Goal: Information Seeking & Learning: Learn about a topic

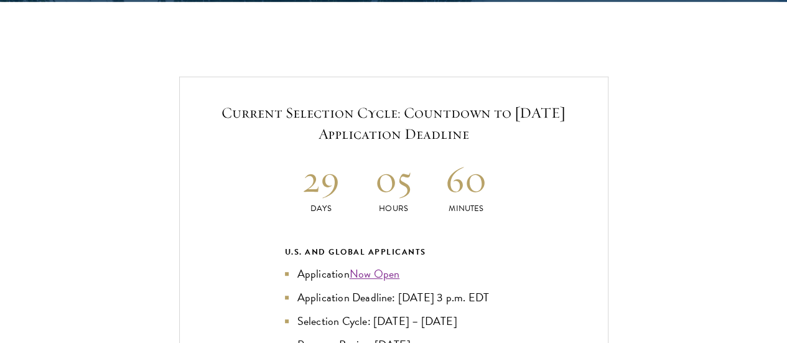
scroll to position [2645, 0]
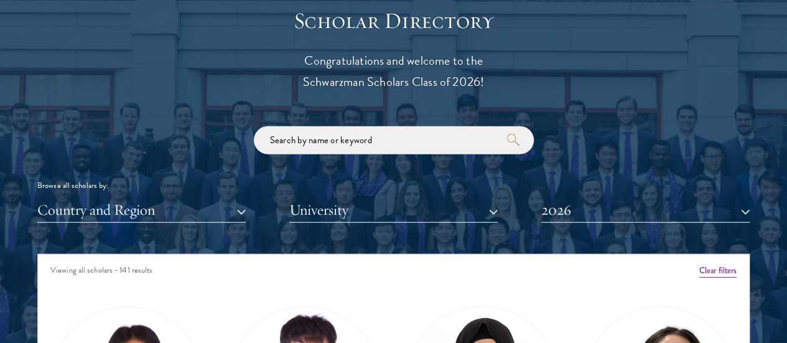
scroll to position [1431, 0]
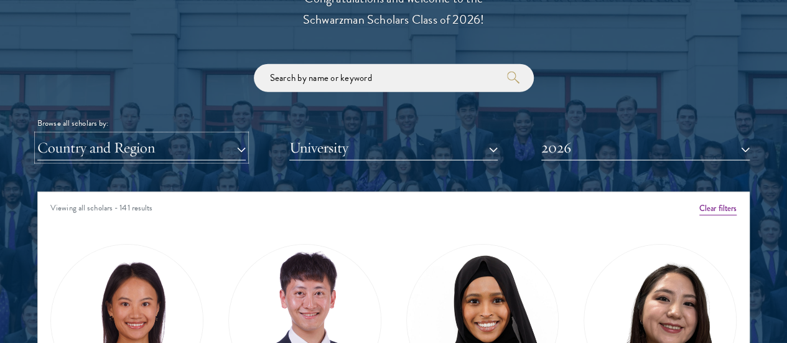
click at [221, 135] on button "Country and Region" at bounding box center [141, 148] width 208 height 26
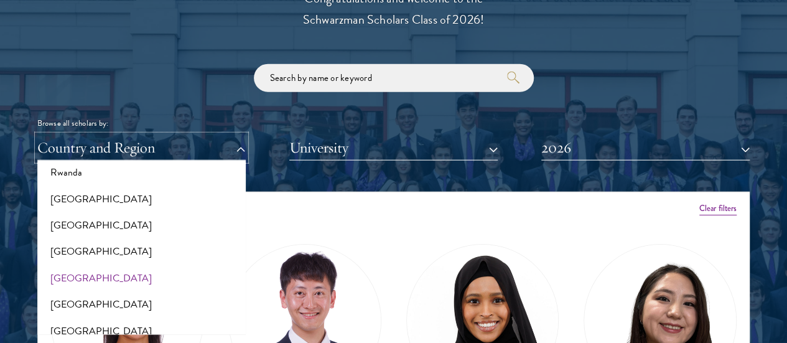
scroll to position [1991, 0]
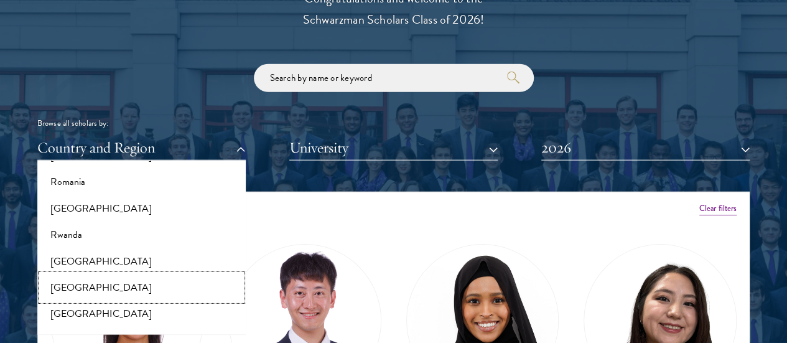
click at [141, 274] on button "[GEOGRAPHIC_DATA]" at bounding box center [141, 287] width 201 height 26
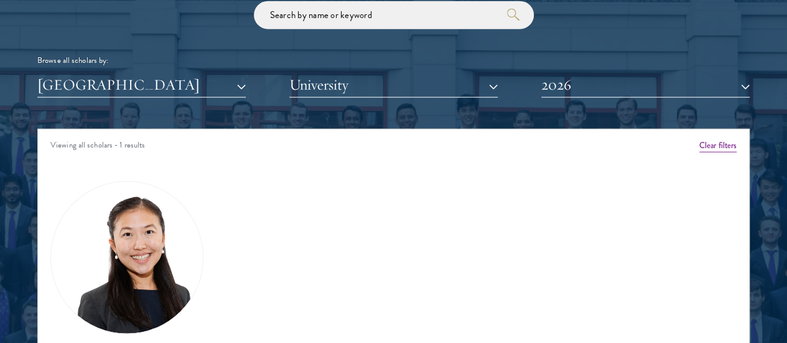
scroll to position [1555, 0]
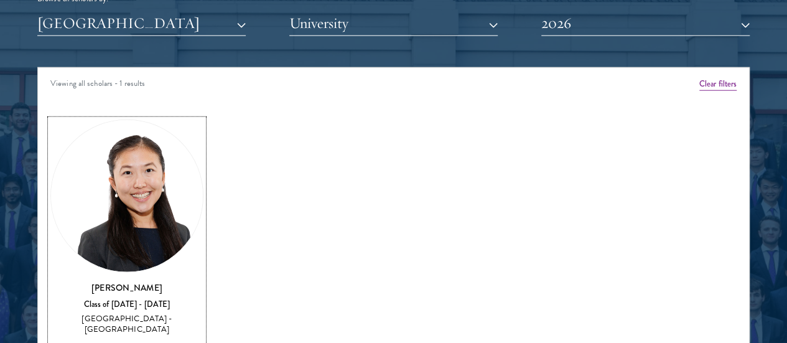
click at [142, 341] on div "View Bio" at bounding box center [127, 346] width 30 height 10
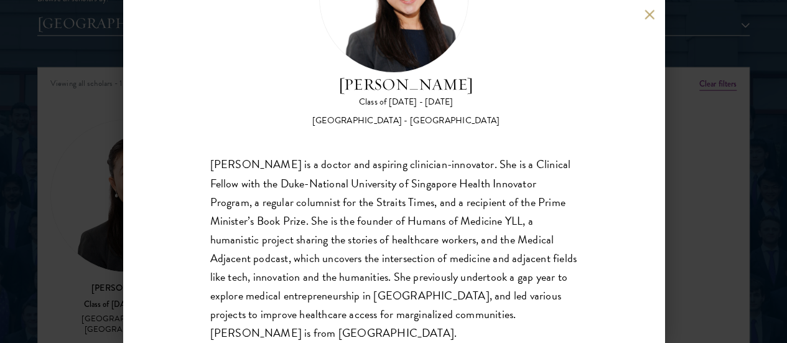
scroll to position [114, 0]
click at [93, 199] on div "[PERSON_NAME] Class of [DATE] - [DATE] [GEOGRAPHIC_DATA] - [GEOGRAPHIC_DATA] [P…" at bounding box center [393, 171] width 787 height 343
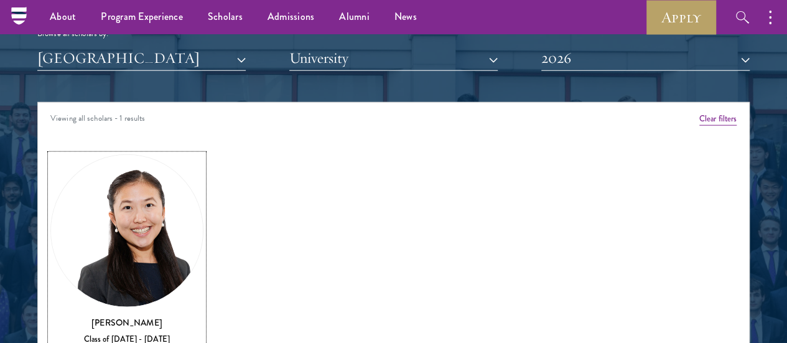
scroll to position [1493, 0]
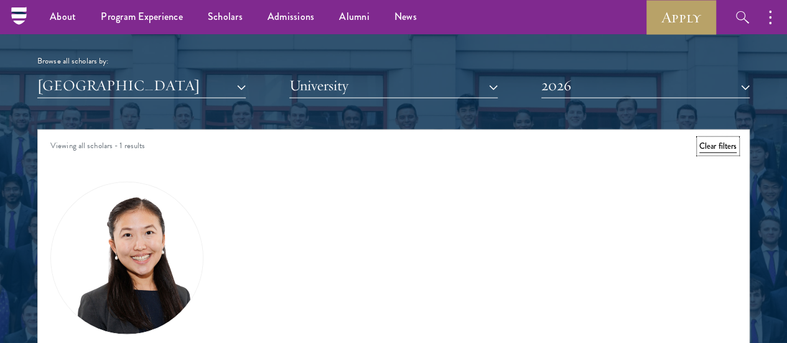
click at [699, 139] on button "Clear filters" at bounding box center [717, 146] width 37 height 14
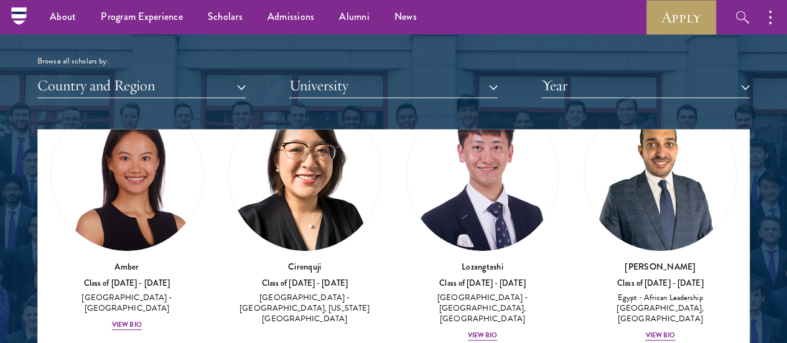
scroll to position [124, 0]
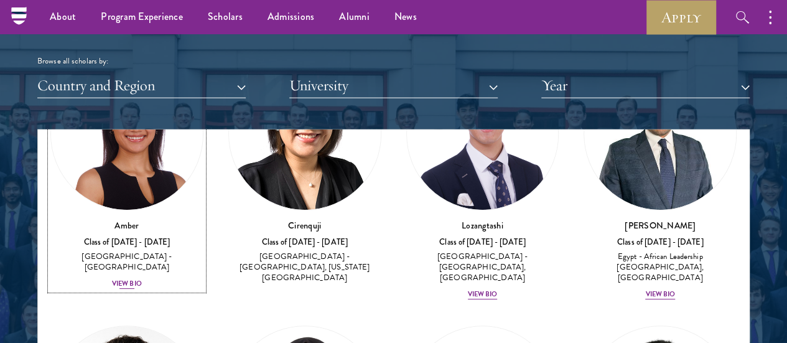
click at [136, 279] on div "View Bio" at bounding box center [127, 284] width 30 height 10
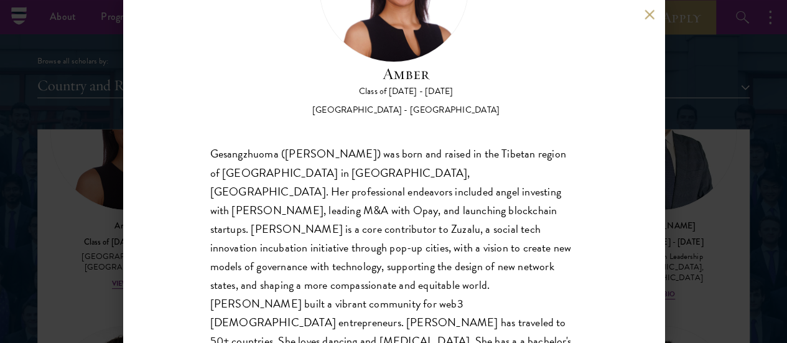
scroll to position [62, 0]
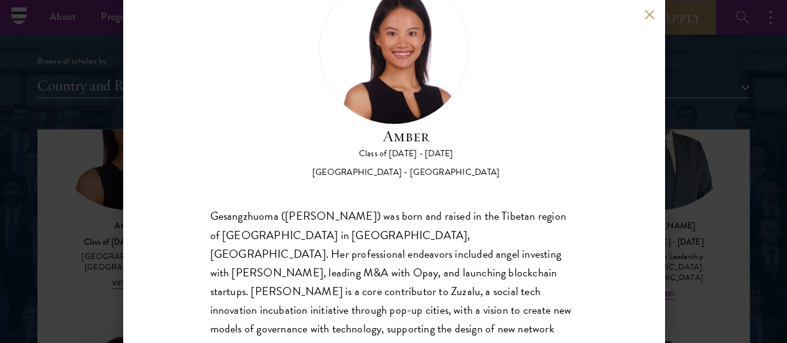
click at [653, 12] on button at bounding box center [649, 14] width 11 height 11
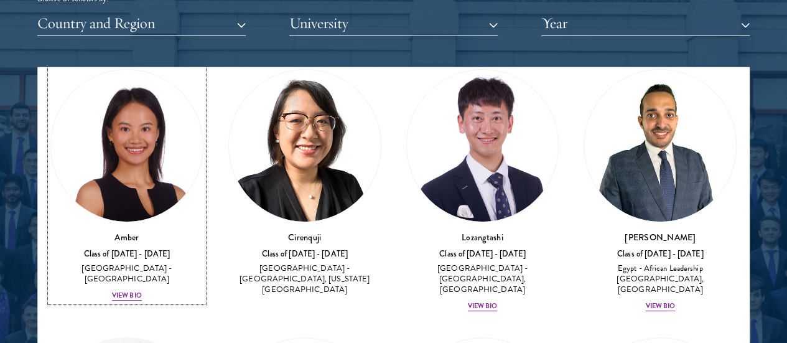
scroll to position [113, 0]
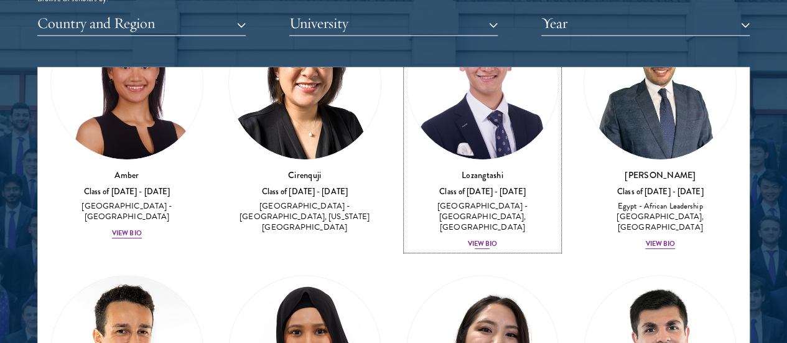
click at [468, 239] on div "View Bio" at bounding box center [483, 244] width 30 height 10
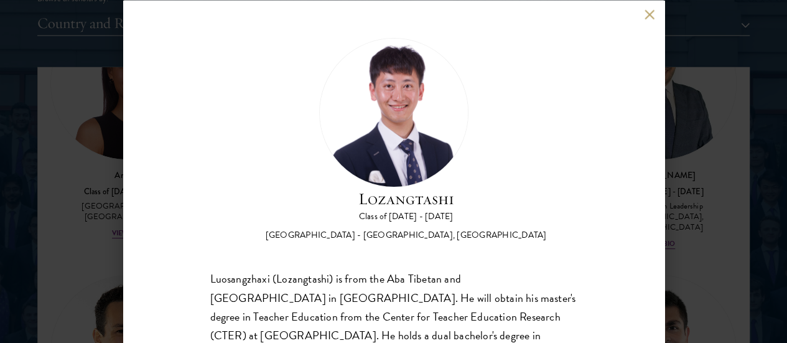
scroll to position [156, 0]
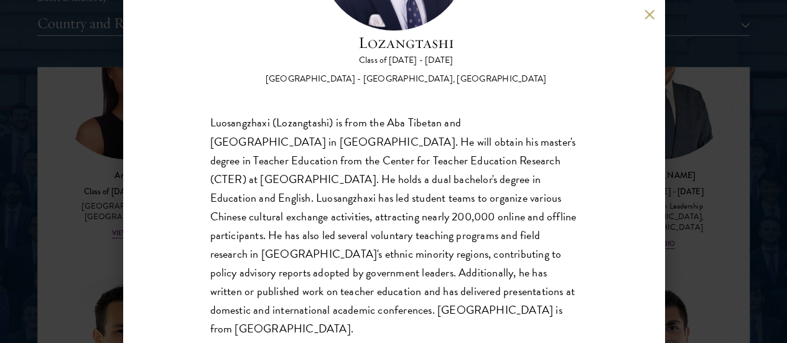
click at [649, 16] on button at bounding box center [649, 14] width 11 height 11
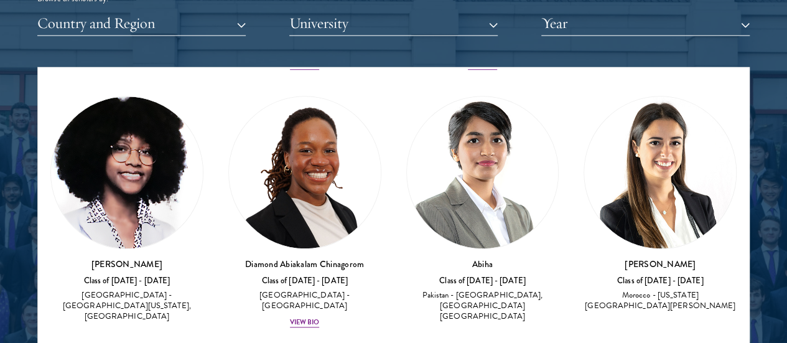
scroll to position [610, 0]
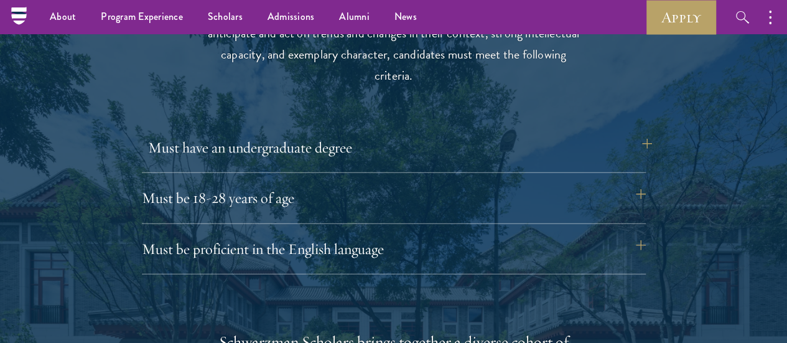
scroll to position [1650, 0]
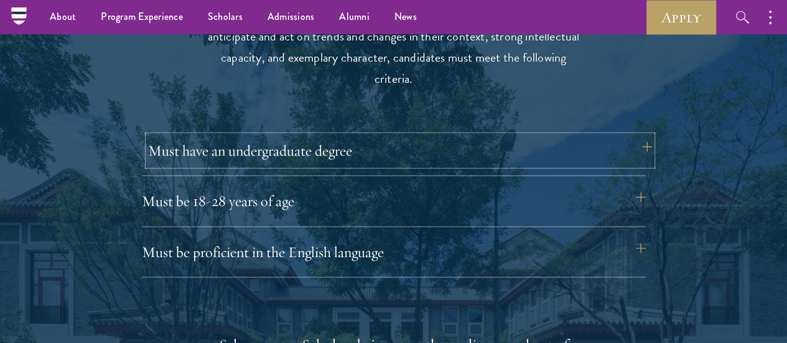
click at [494, 136] on button "Must have an undergraduate degree" at bounding box center [400, 151] width 504 height 30
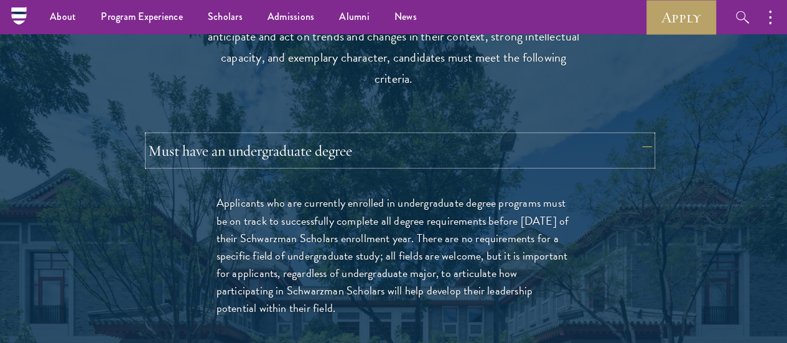
click at [494, 136] on button "Must have an undergraduate degree" at bounding box center [400, 151] width 504 height 30
